Goal: Information Seeking & Learning: Learn about a topic

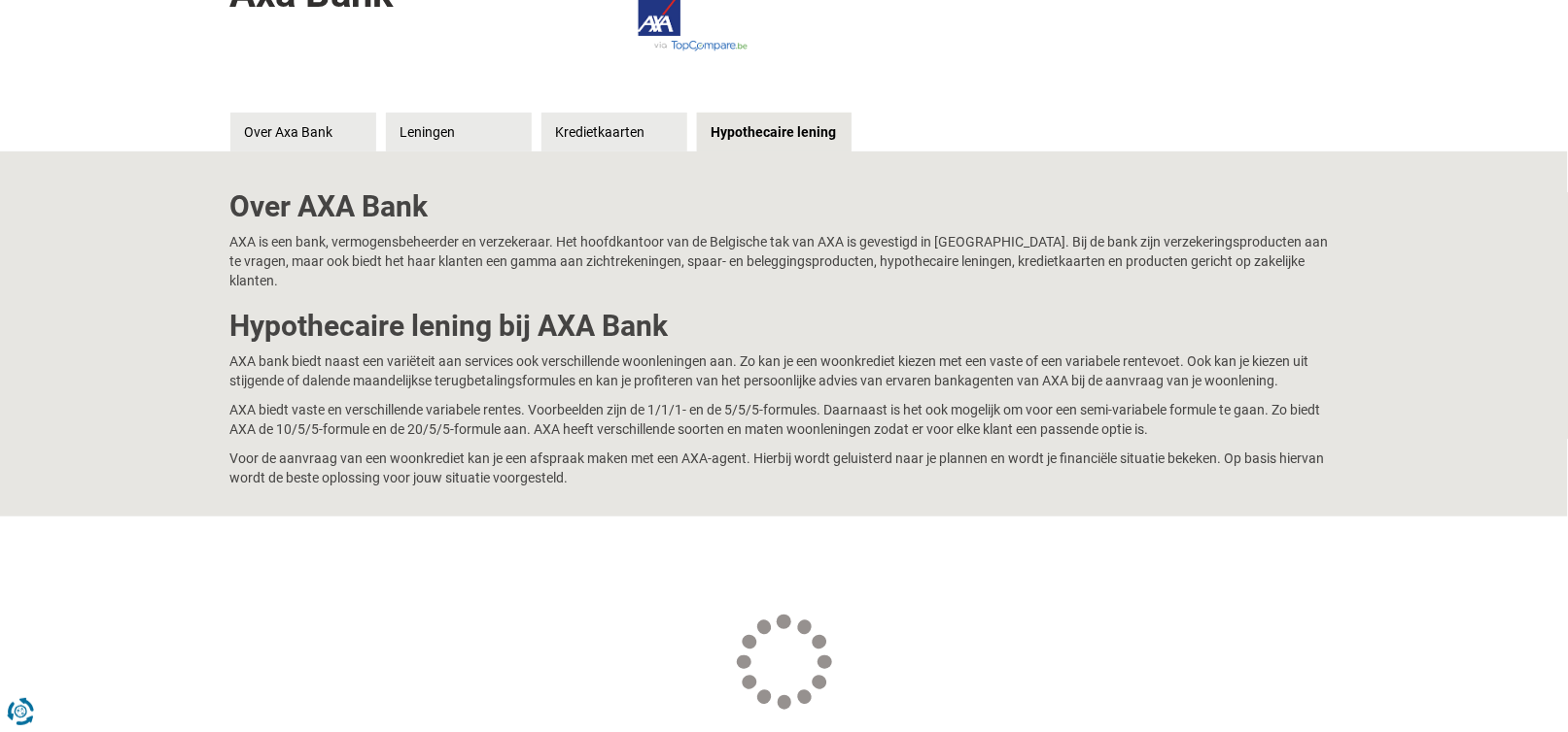
scroll to position [194, 0]
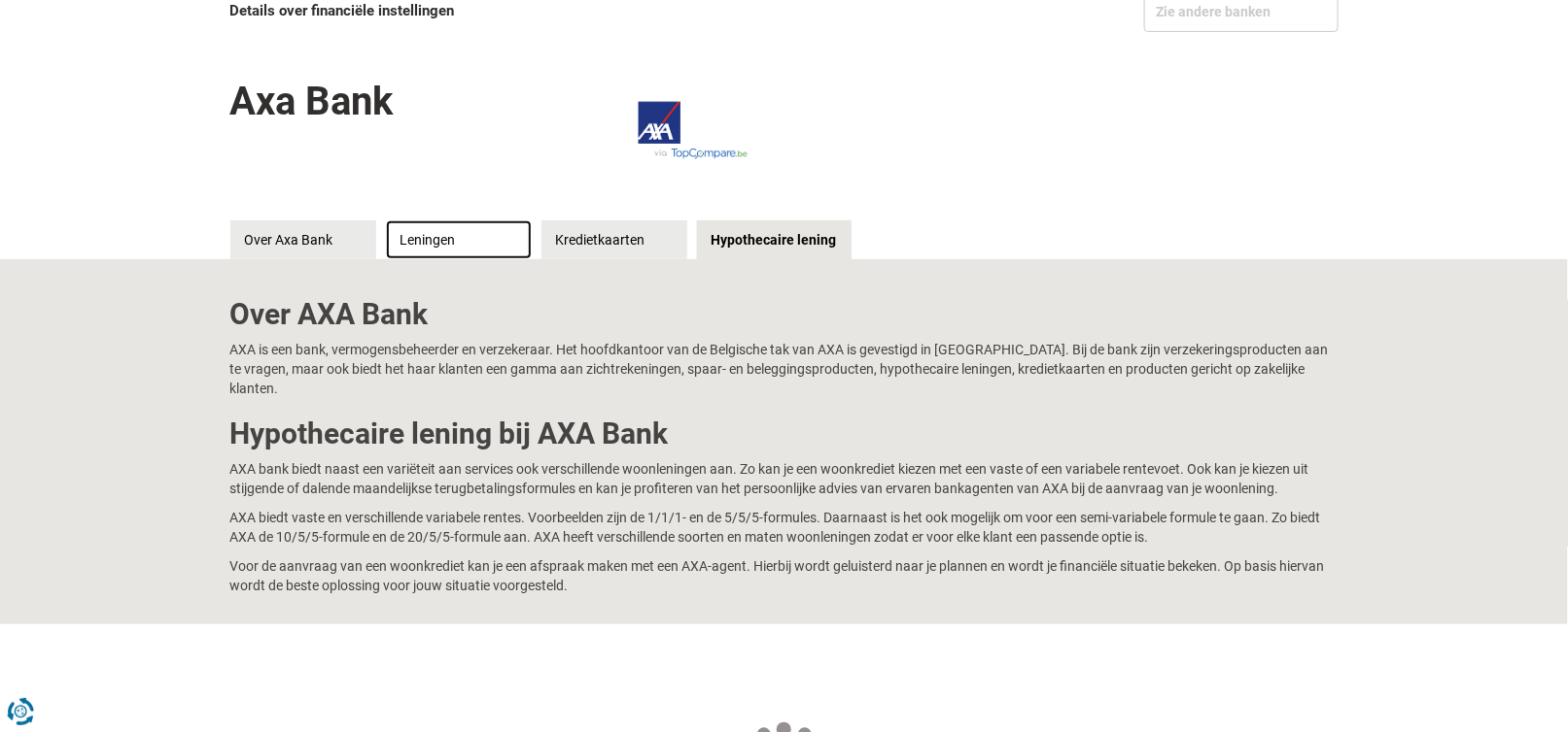
click at [425, 237] on link "Leningen" at bounding box center [459, 240] width 145 height 39
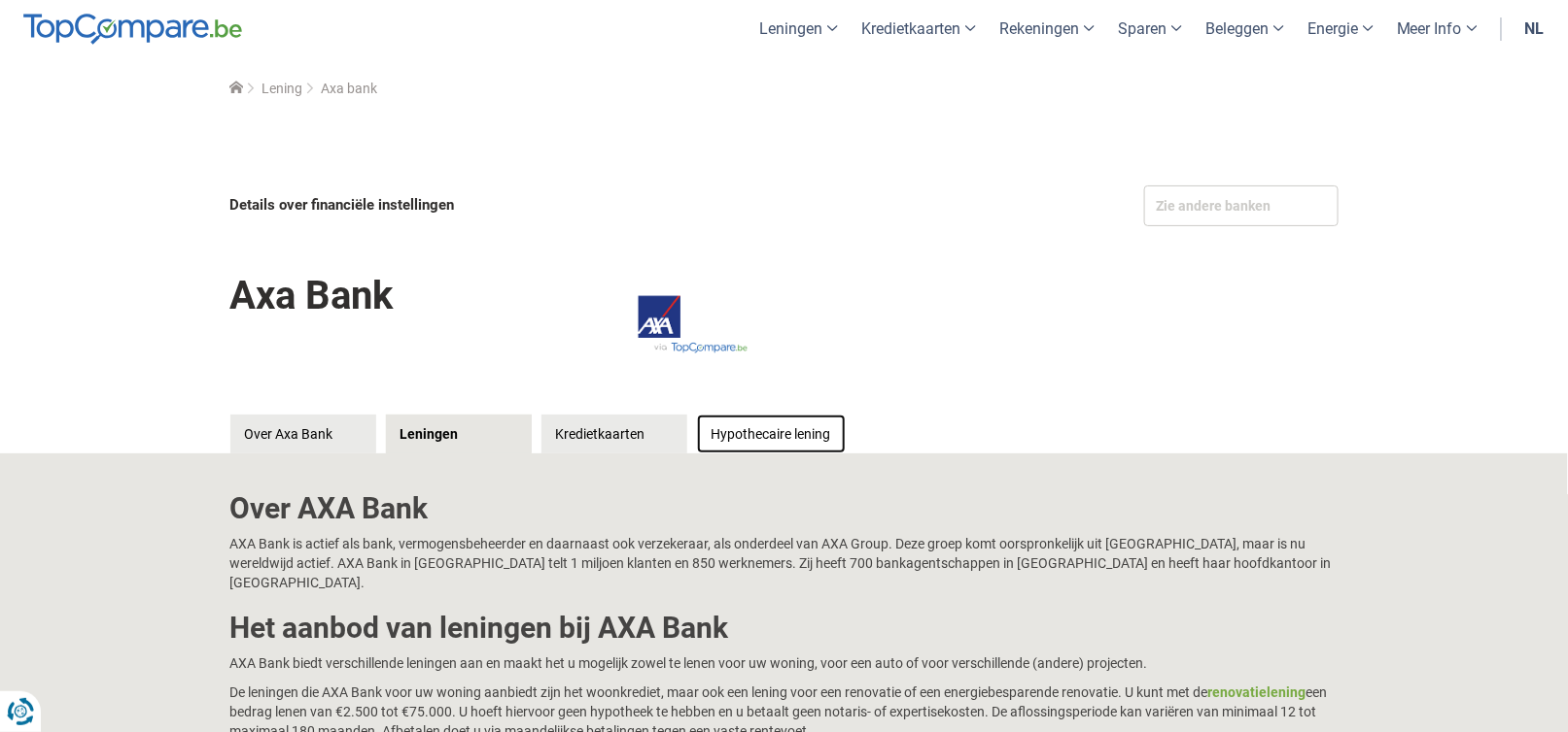
click at [754, 432] on link "Hypothecaire lening" at bounding box center [771, 435] width 148 height 39
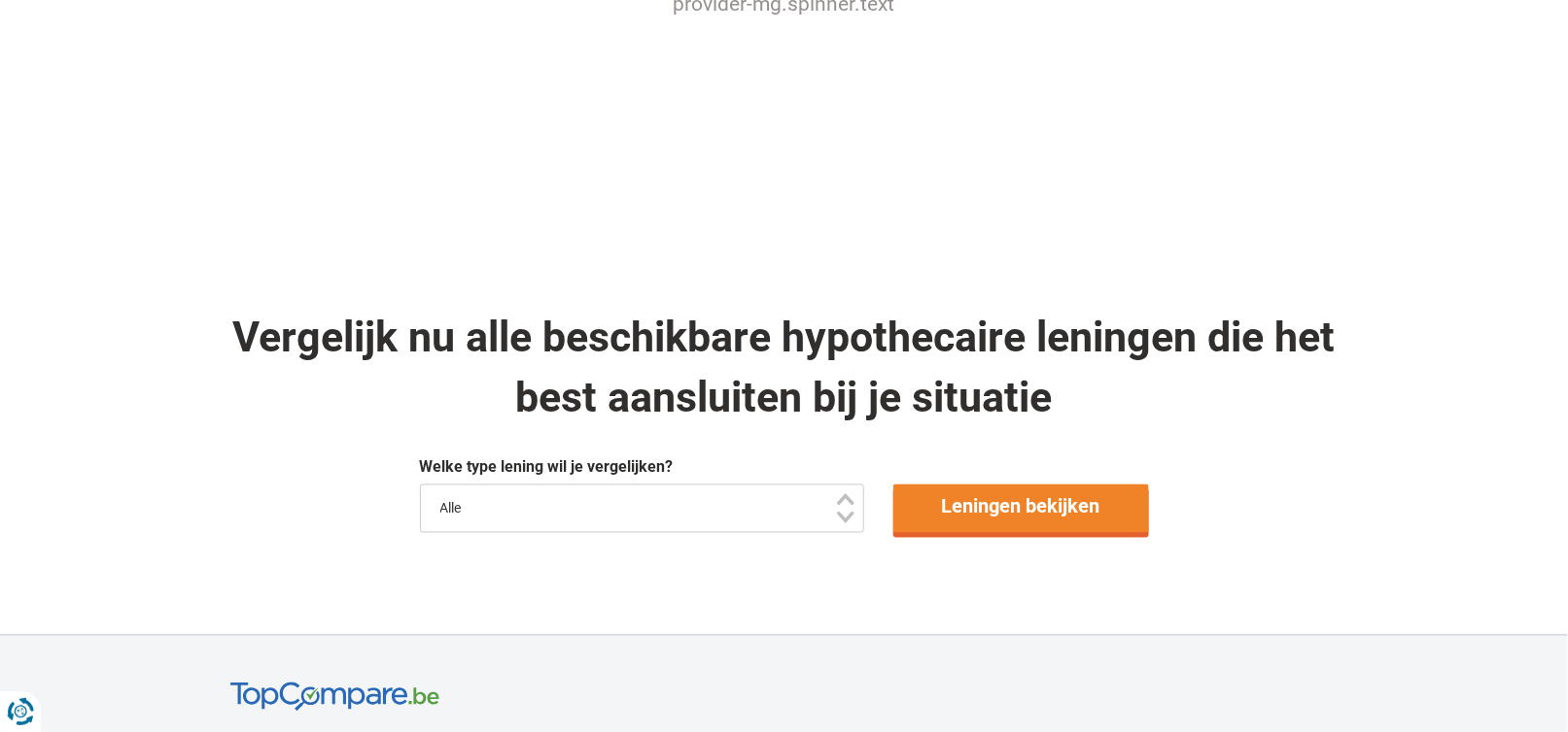
scroll to position [1166, 0]
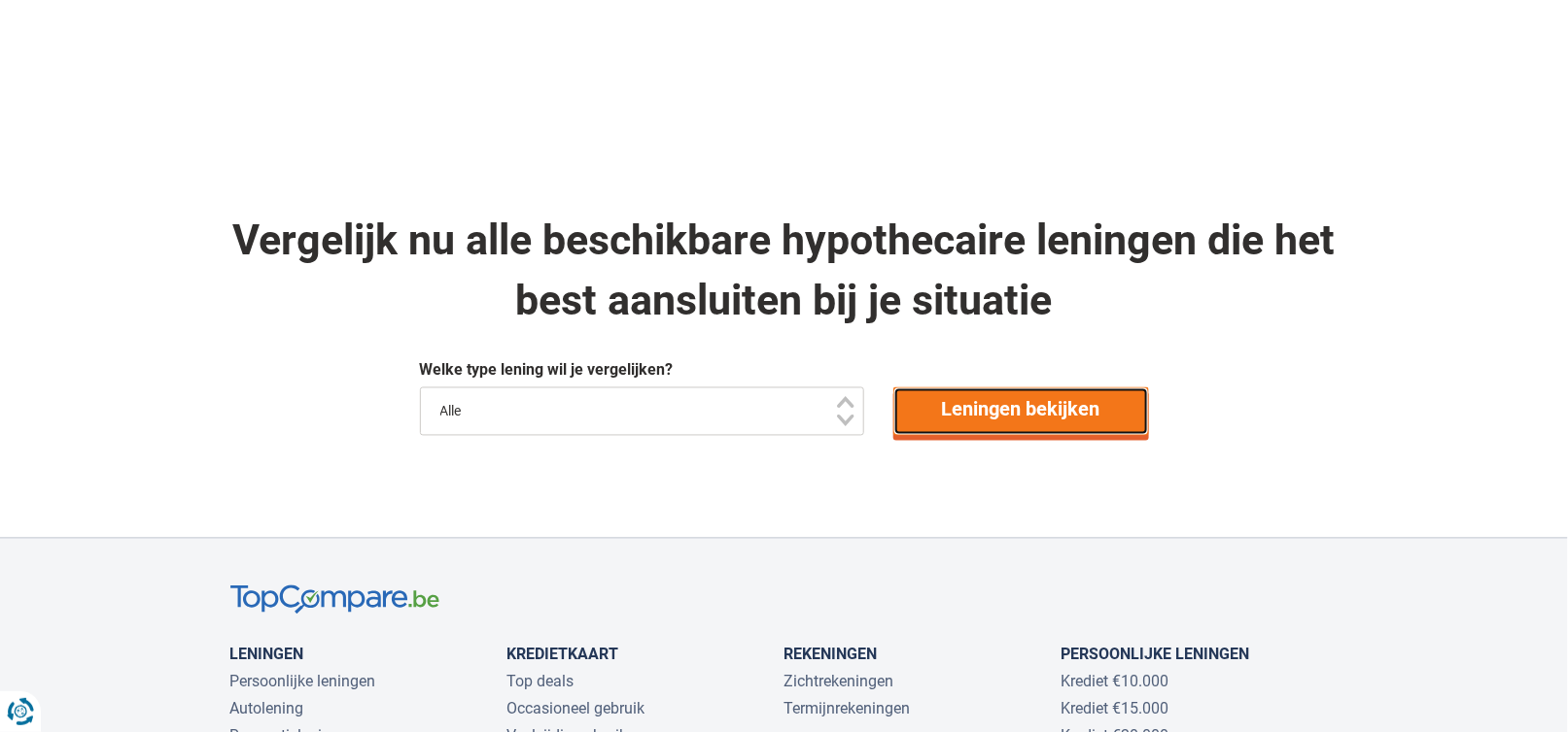
click at [1047, 400] on link "Leningen bekijken" at bounding box center [1021, 411] width 255 height 48
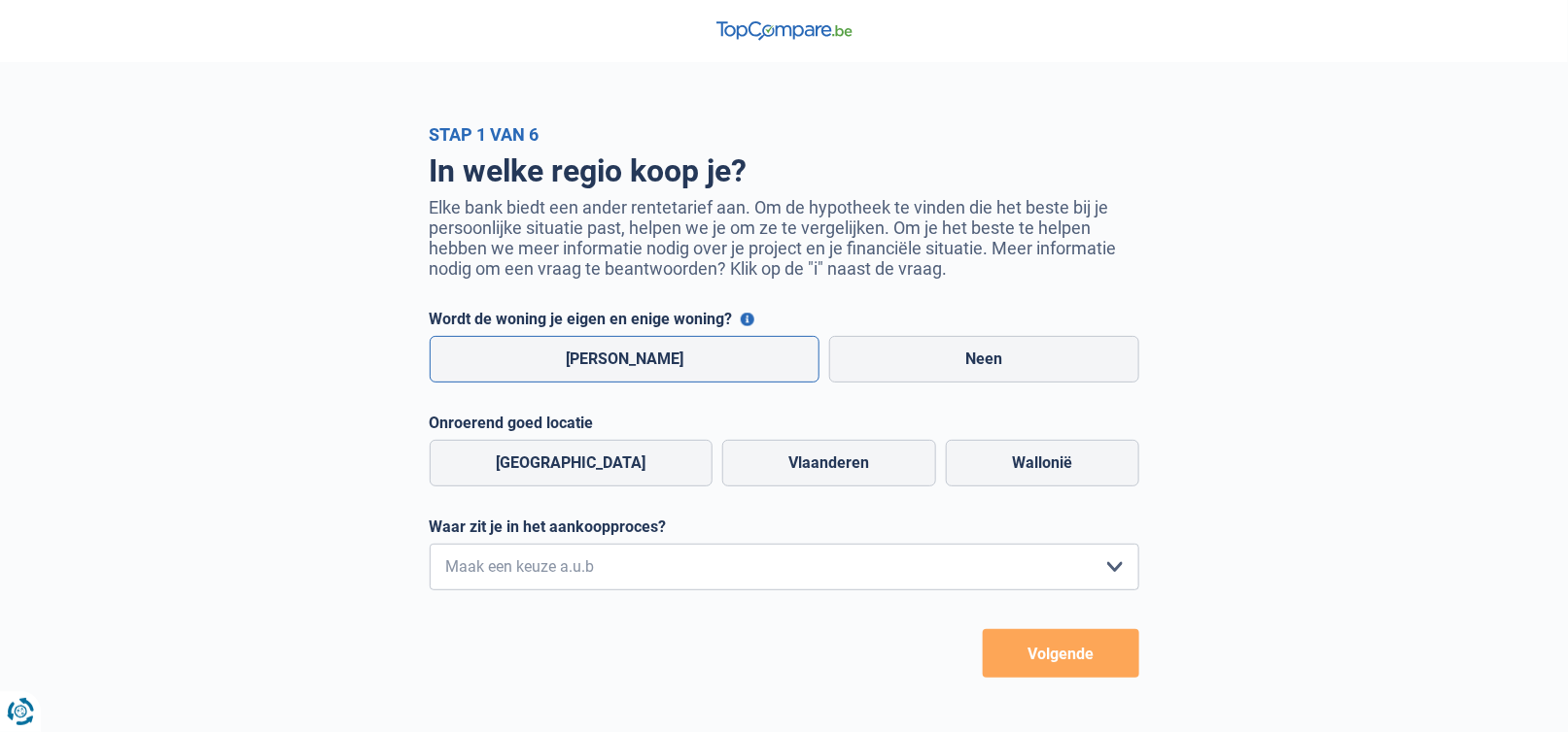
click at [664, 363] on label "Ja" at bounding box center [625, 359] width 391 height 47
click at [664, 363] on input "Ja" at bounding box center [625, 359] width 391 height 47
radio input "true"
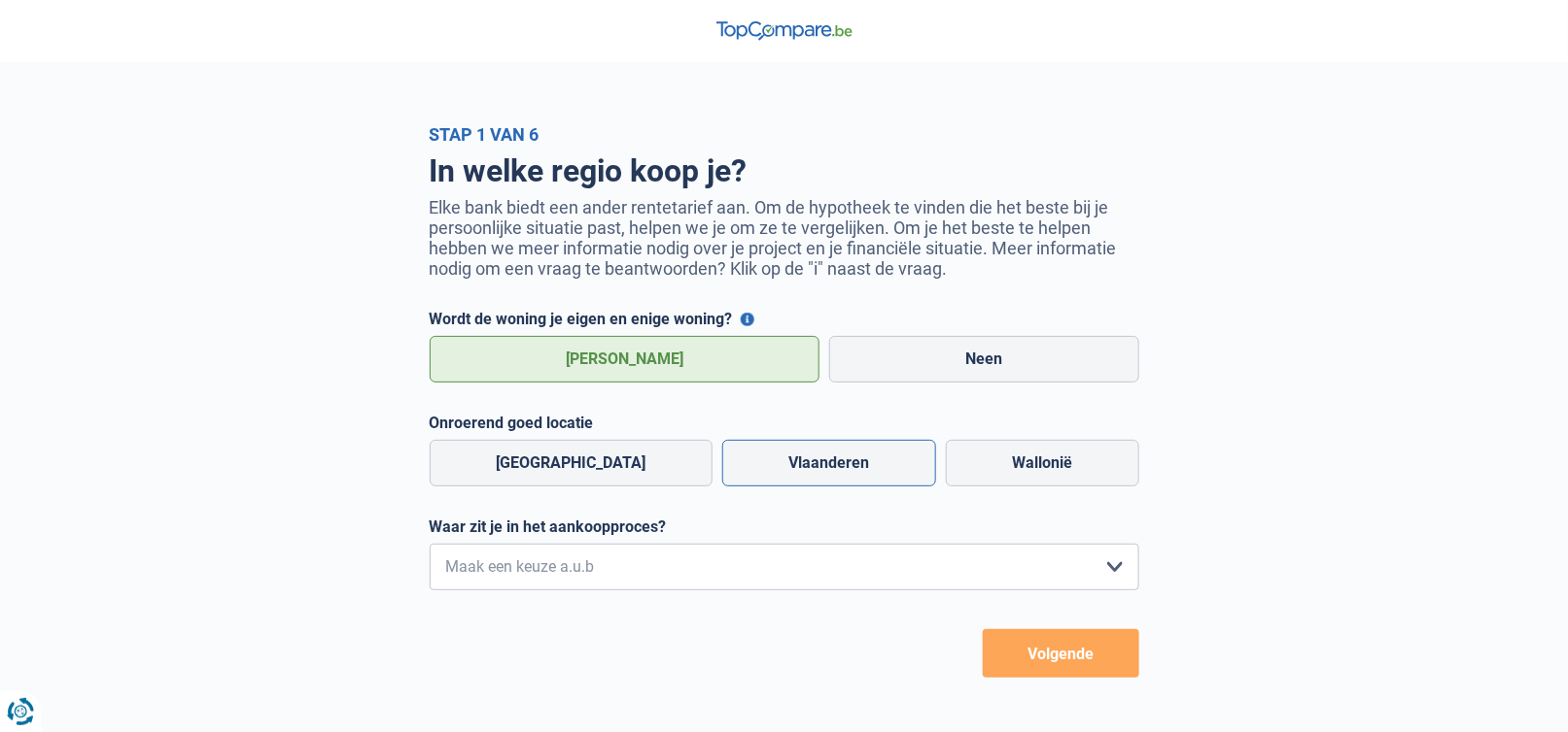
click at [722, 476] on label "Vlaanderen" at bounding box center [829, 463] width 214 height 47
click at [722, 476] on input "Vlaanderen" at bounding box center [829, 463] width 214 height 47
radio input "true"
click at [1112, 569] on select "Ik wil me uitsluitend informeren omdat ik op dit moment geen concrete plannen h…" at bounding box center [784, 567] width 710 height 47
select select "1a"
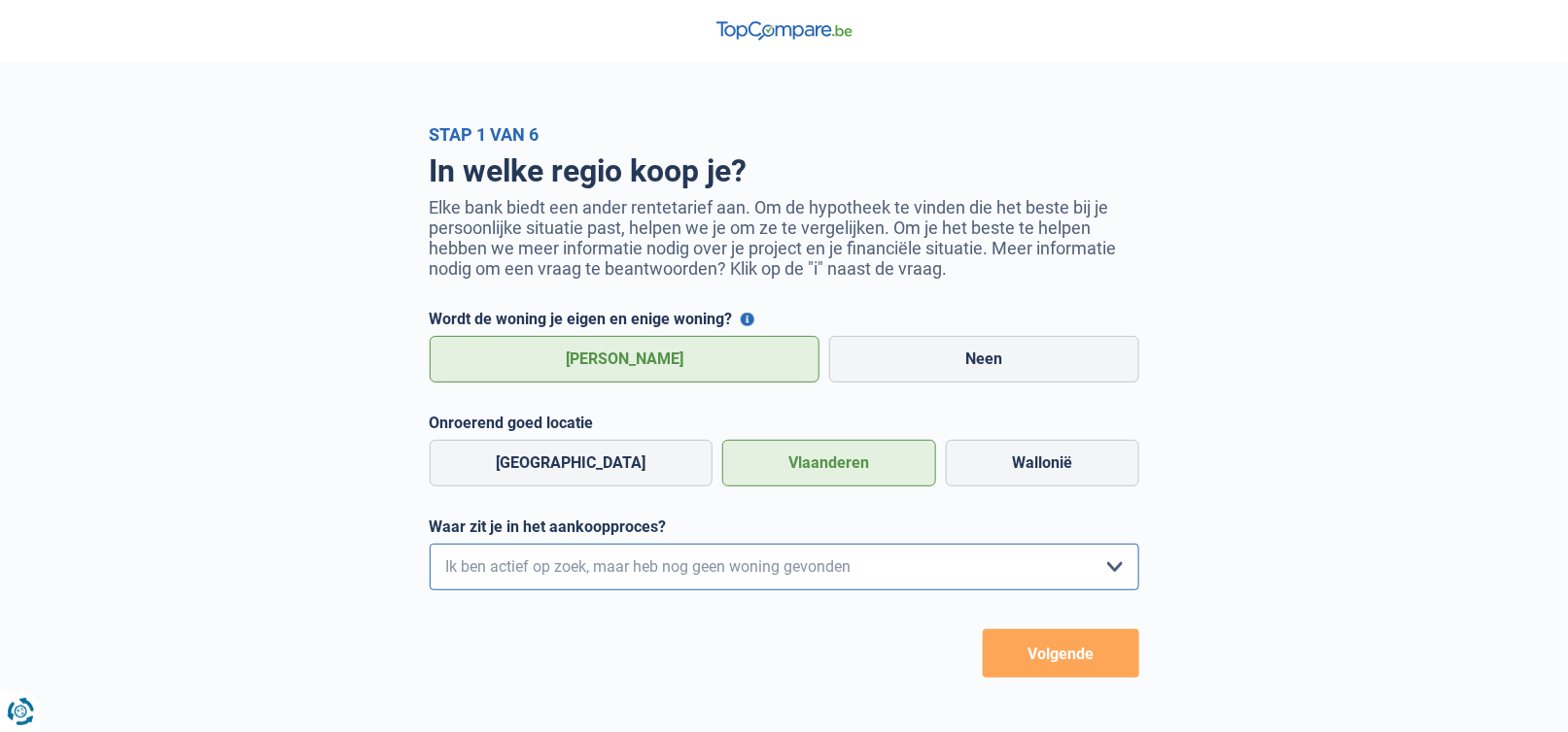
click at [430, 546] on select "Ik wil me uitsluitend informeren omdat ik op dit moment geen concrete plannen h…" at bounding box center [784, 567] width 710 height 47
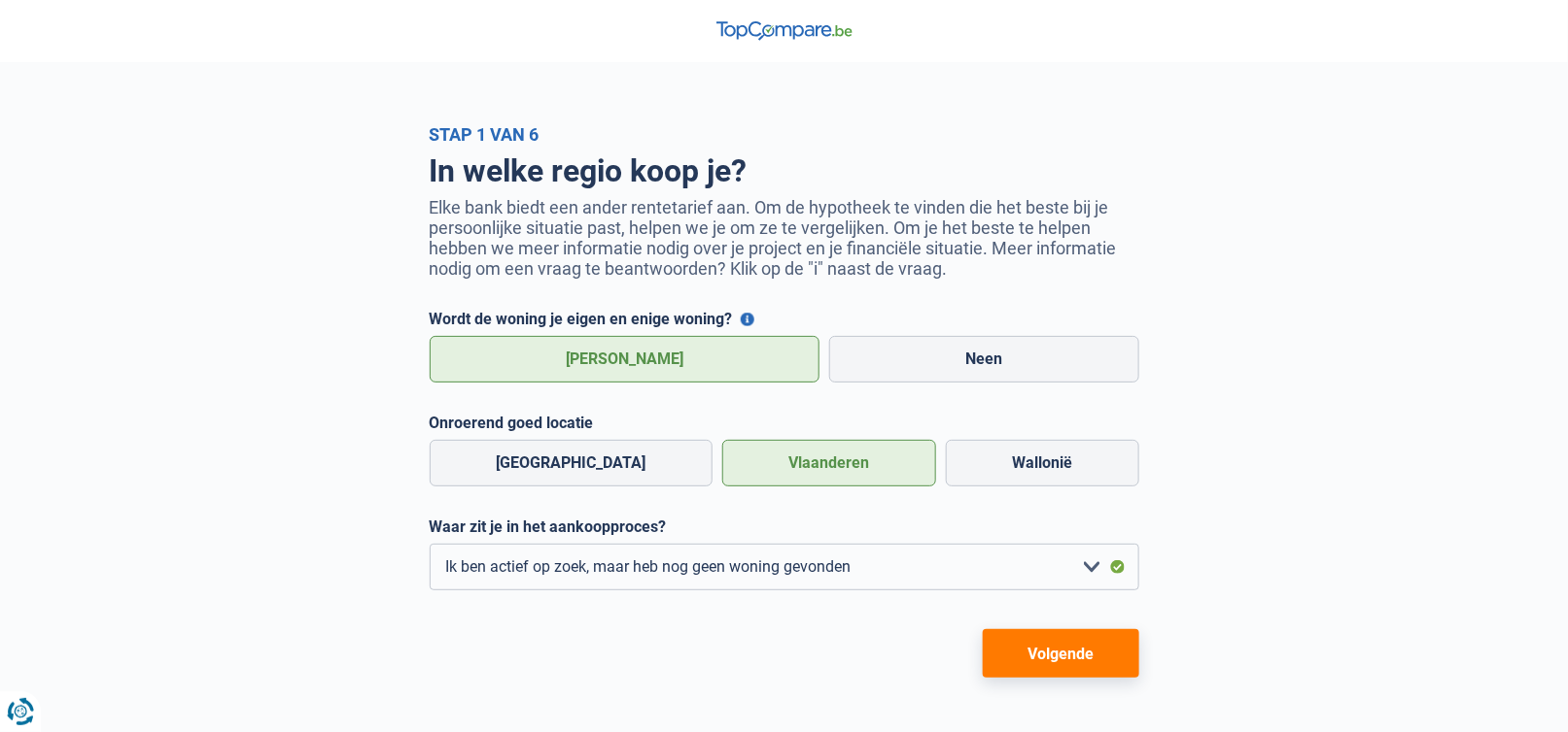
click at [1054, 654] on button "Volgende" at bounding box center [1060, 653] width 156 height 48
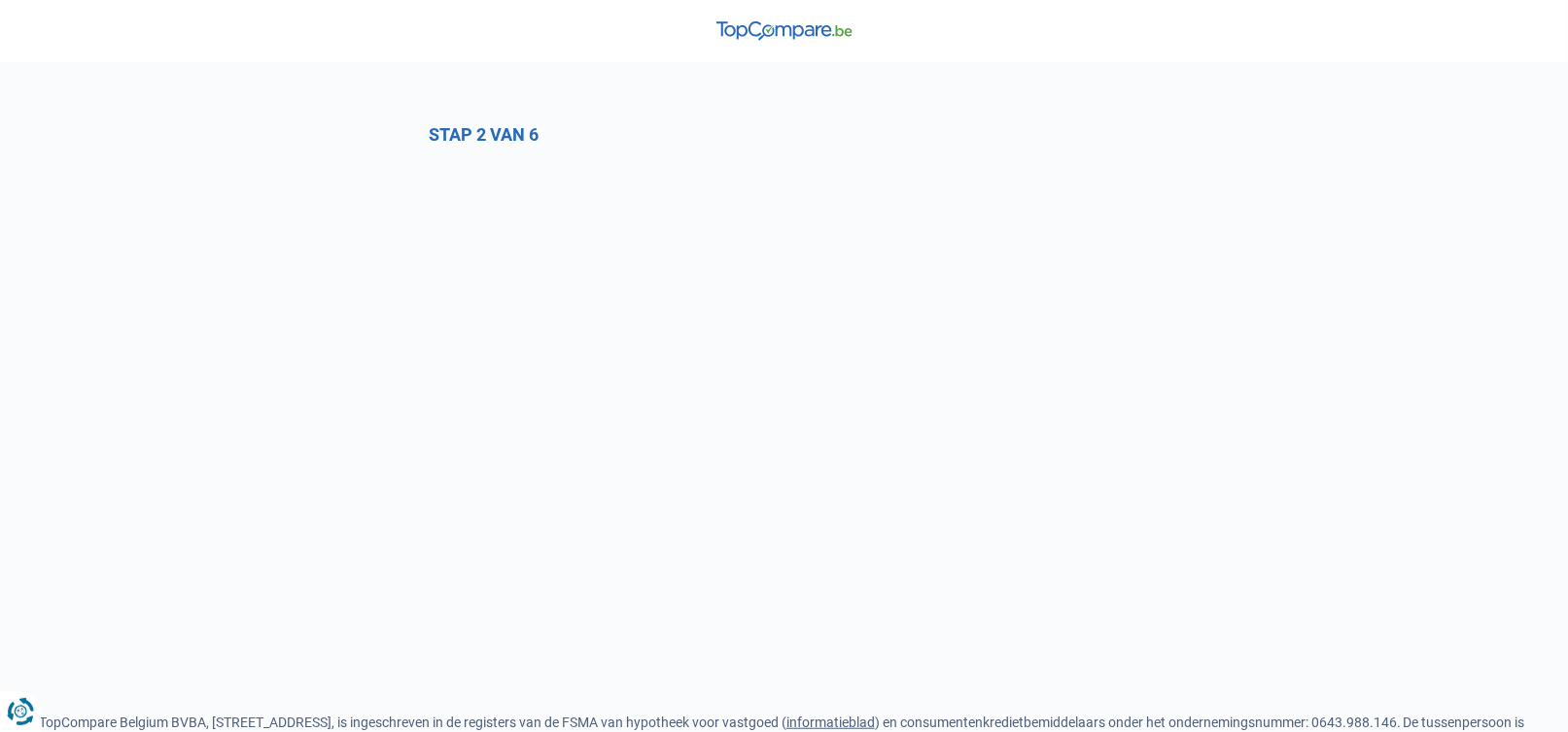
select select "1a"
